Goal: Task Accomplishment & Management: Manage account settings

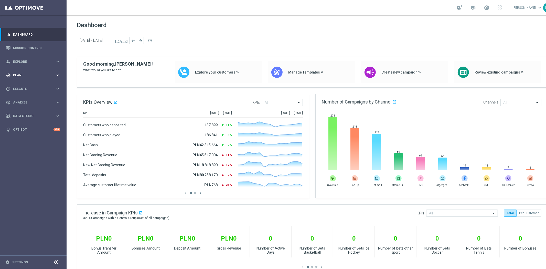
click at [32, 78] on div "gps_fixed Plan keyboard_arrow_right" at bounding box center [33, 75] width 66 height 14
click at [31, 82] on div "Target Groups" at bounding box center [39, 86] width 53 height 8
click at [31, 86] on link "Target Groups" at bounding box center [33, 86] width 40 height 4
